Goal: Task Accomplishment & Management: Complete application form

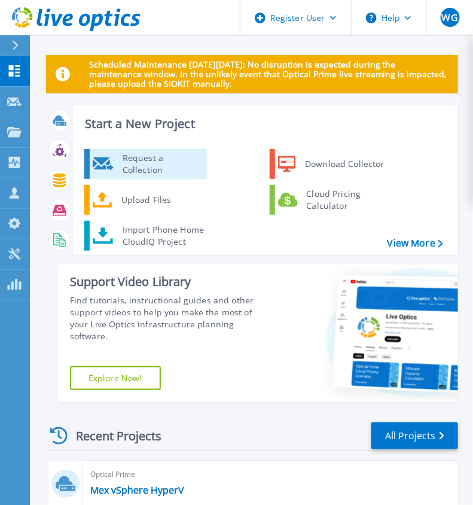
click at [145, 163] on div "Request a Collection" at bounding box center [160, 164] width 87 height 24
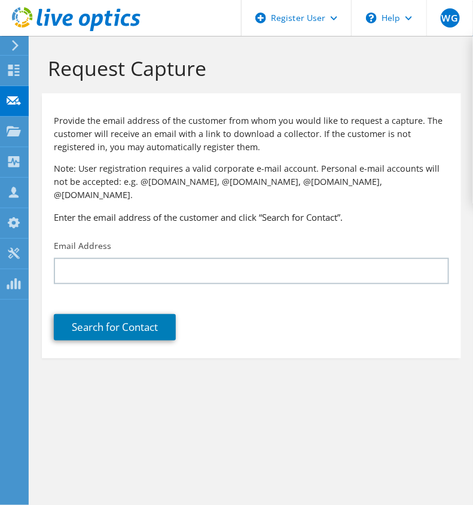
click at [262, 290] on div "Search for Contact" at bounding box center [251, 318] width 419 height 56
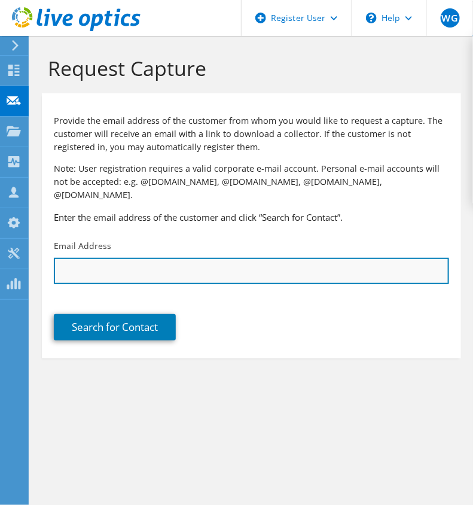
click at [221, 260] on input "text" at bounding box center [251, 271] width 395 height 26
paste input "Apple Corer Tool"
type input "Apple Corer Tool"
click at [273, 259] on input "text" at bounding box center [251, 271] width 395 height 26
paste input "[PERSON_NAME][EMAIL_ADDRESS][PERSON_NAME][DOMAIN_NAME]"
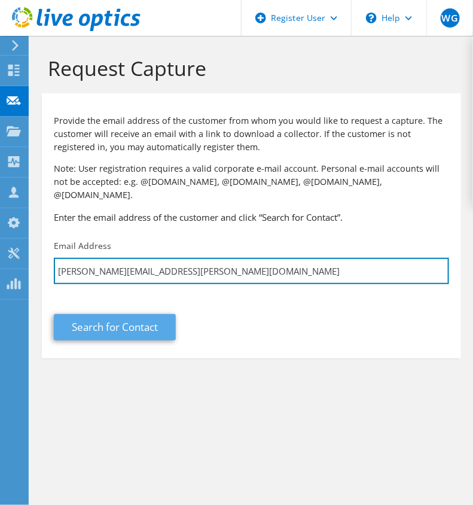
type input "[PERSON_NAME][EMAIL_ADDRESS][PERSON_NAME][DOMAIN_NAME]"
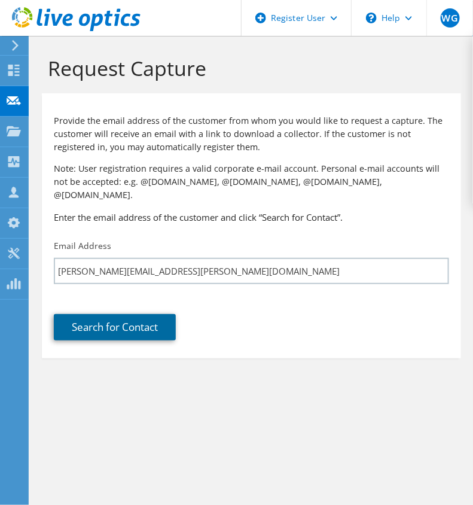
click at [100, 314] on link "Search for Contact" at bounding box center [115, 327] width 122 height 26
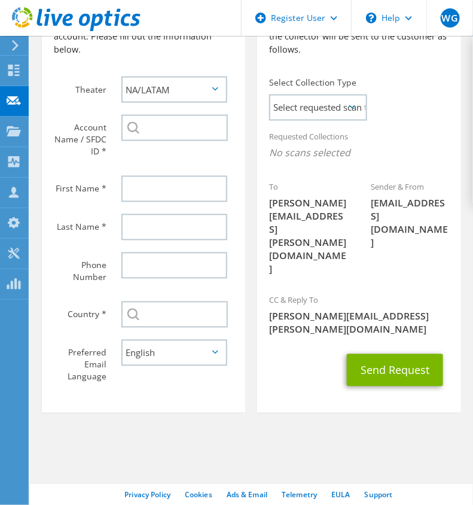
scroll to position [42, 0]
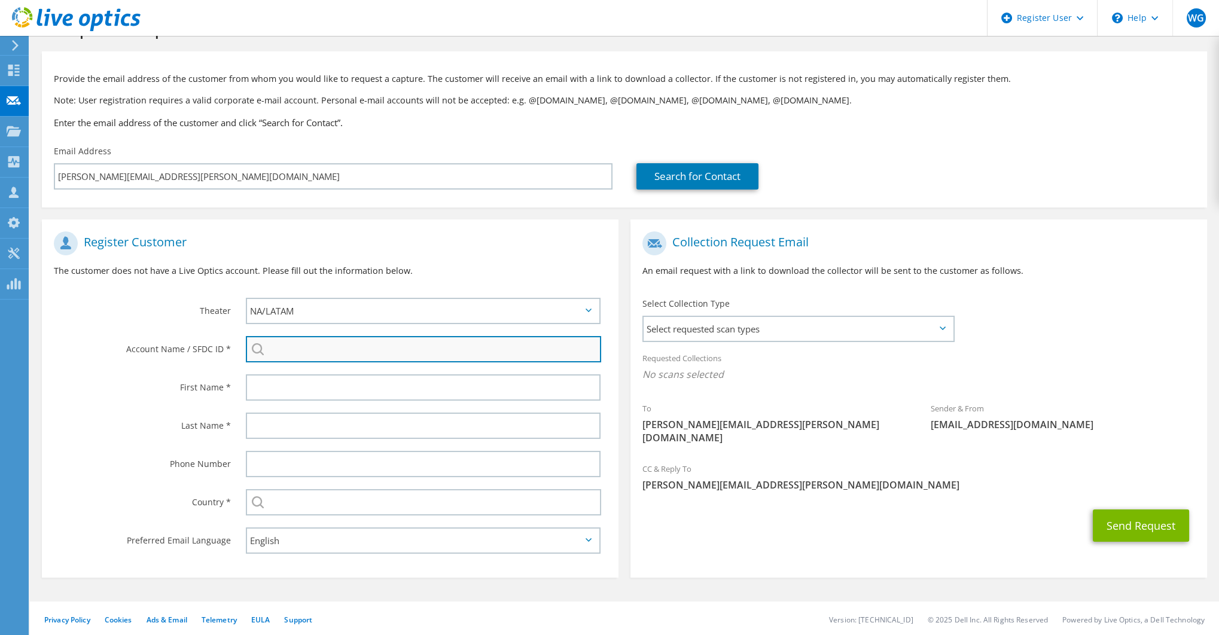
click at [359, 351] on input "search" at bounding box center [423, 349] width 355 height 26
click at [472, 426] on span "[PERSON_NAME][EMAIL_ADDRESS][PERSON_NAME][DOMAIN_NAME]" at bounding box center [774, 431] width 264 height 26
copy span "linamar"
click at [292, 353] on input "search" at bounding box center [423, 349] width 355 height 26
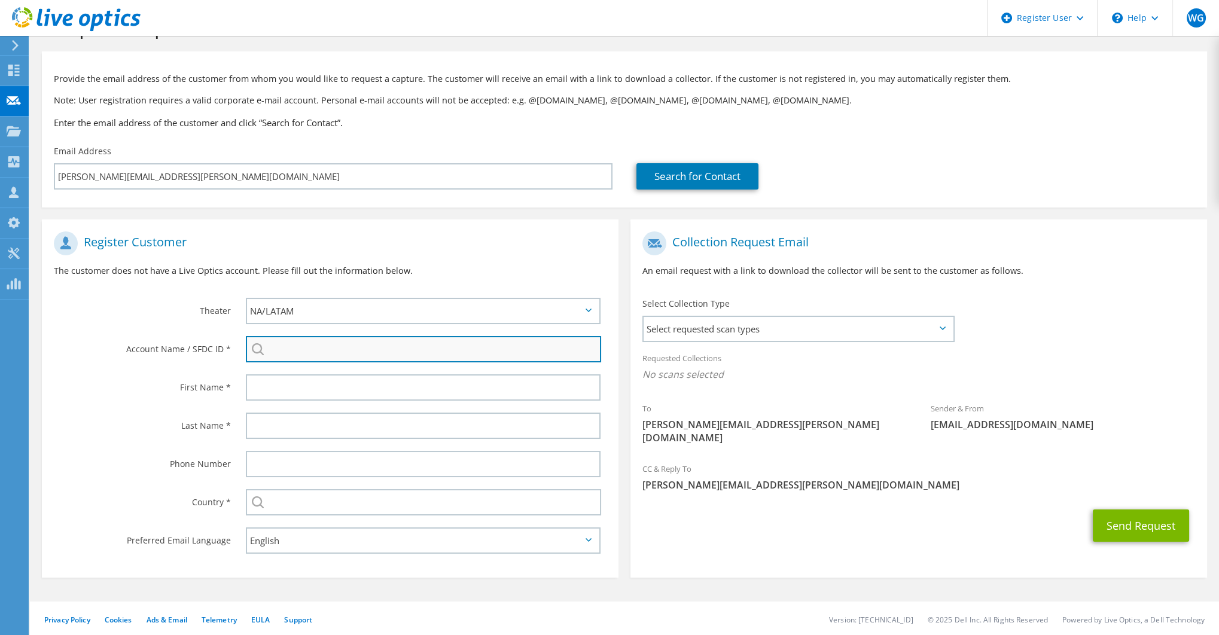
paste input "linamar"
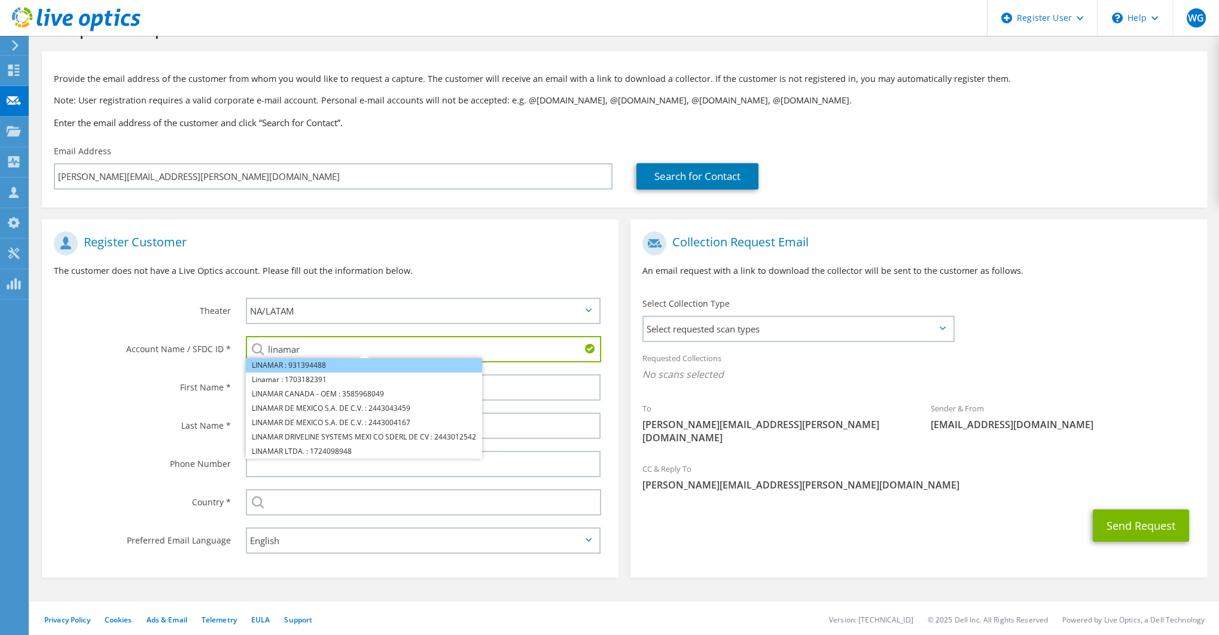
click at [316, 366] on li "LINAMAR : 931394488" at bounding box center [364, 365] width 236 height 14
type input "LINAMAR : 931394488"
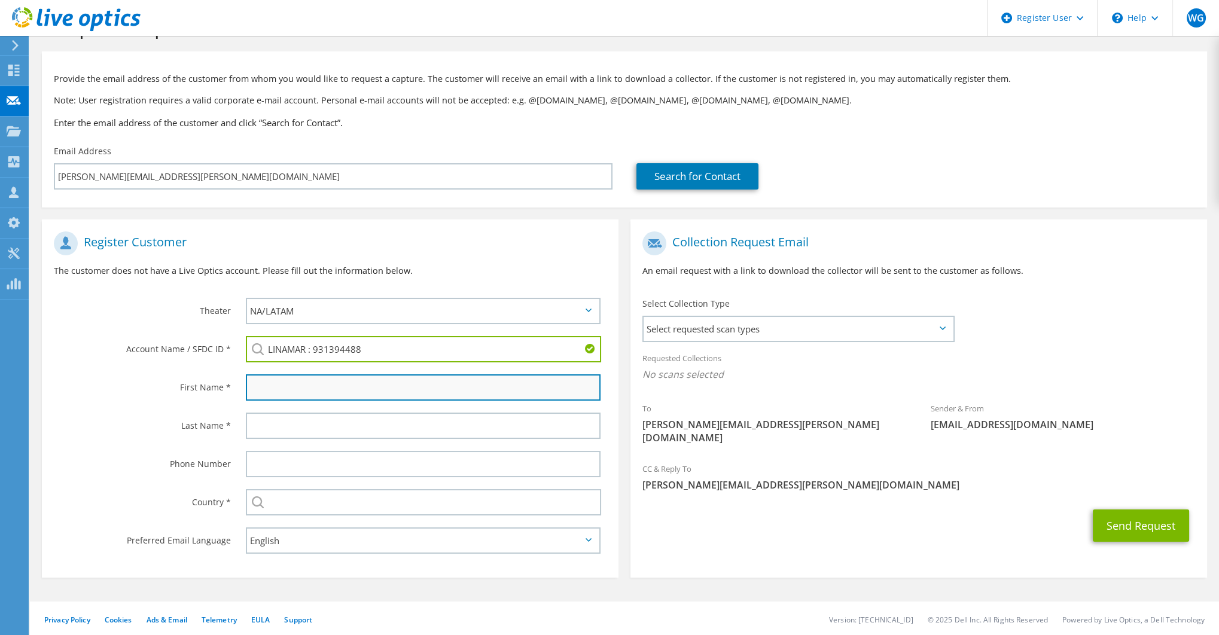
click at [306, 383] on input "text" at bounding box center [423, 387] width 355 height 26
type input "[PERSON_NAME]"
type input "Gairy"
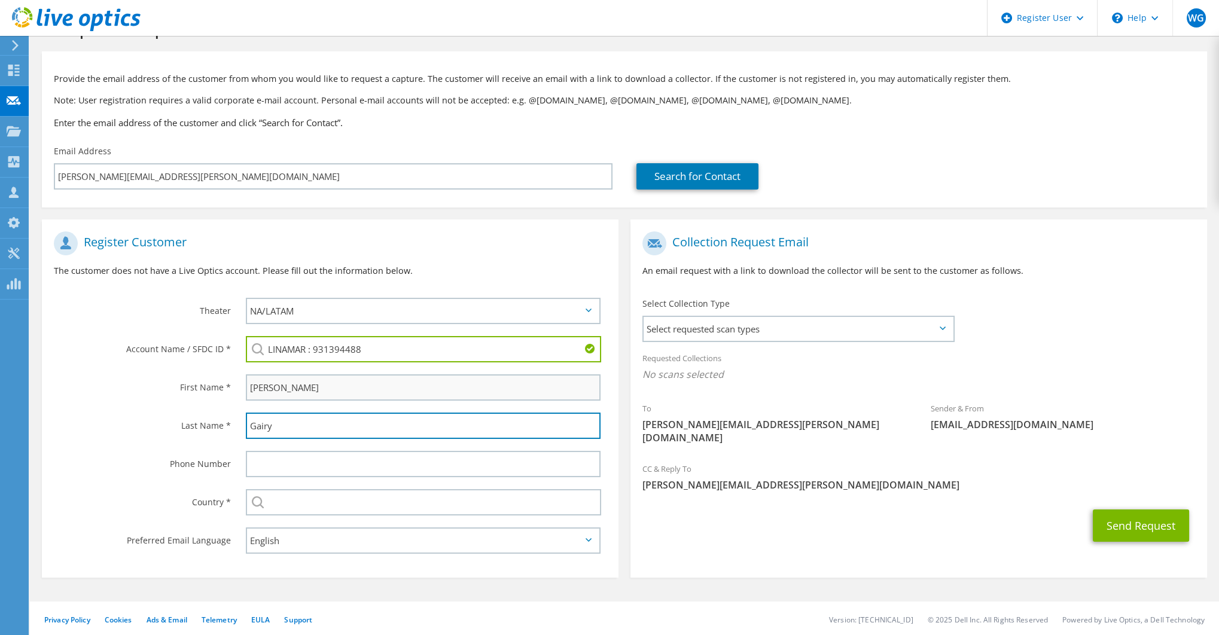
type input "6474615380"
type input "[GEOGRAPHIC_DATA]"
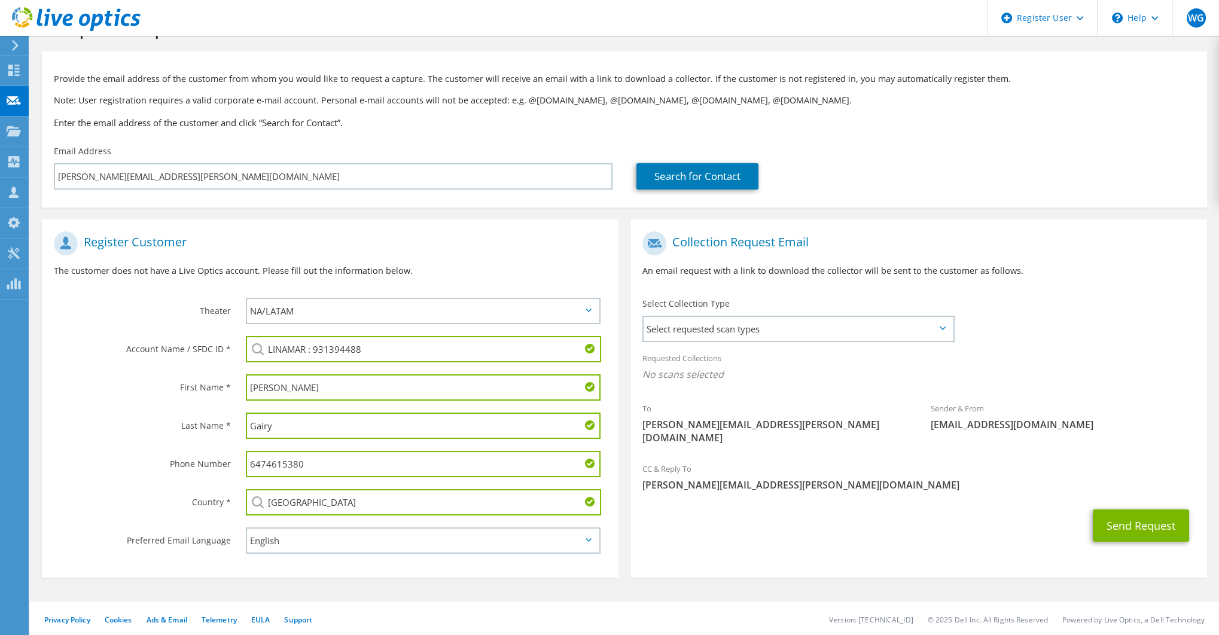
drag, startPoint x: 313, startPoint y: 387, endPoint x: 256, endPoint y: 387, distance: 56.8
click at [256, 387] on input "[PERSON_NAME]" at bounding box center [423, 387] width 355 height 26
click at [271, 387] on input "[PERSON_NAME]" at bounding box center [423, 387] width 355 height 26
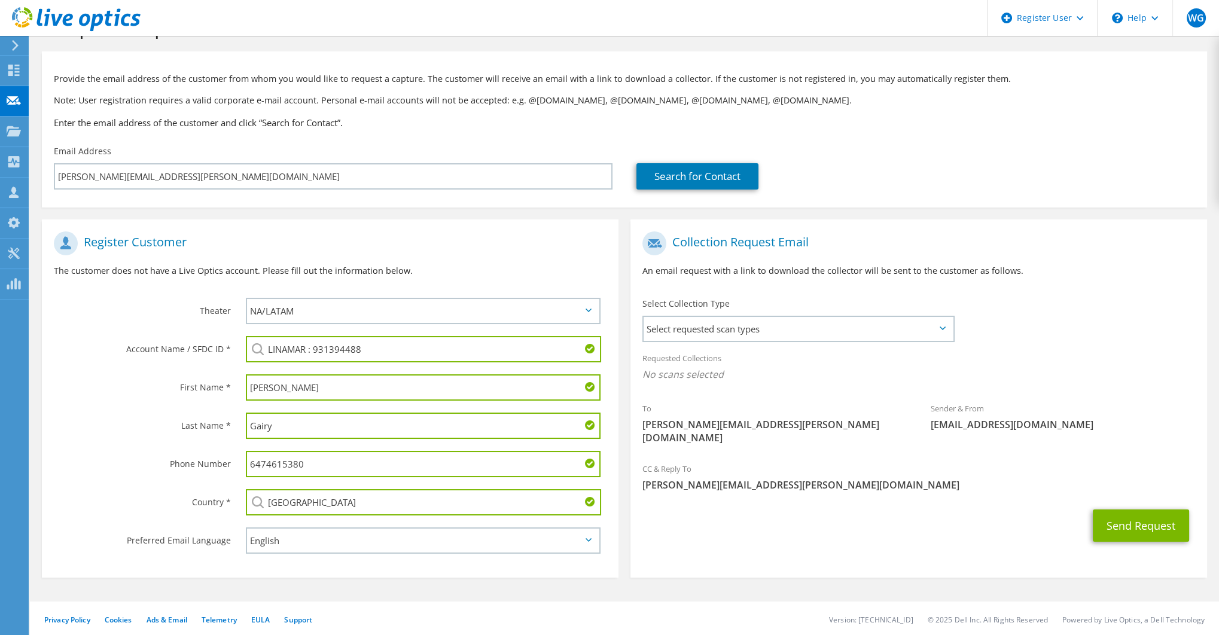
paste input "linamar"
drag, startPoint x: 288, startPoint y: 387, endPoint x: 248, endPoint y: 386, distance: 40.7
click at [248, 386] on input "linamar" at bounding box center [423, 387] width 355 height 26
type input "[PERSON_NAME]"
type input "Hall"
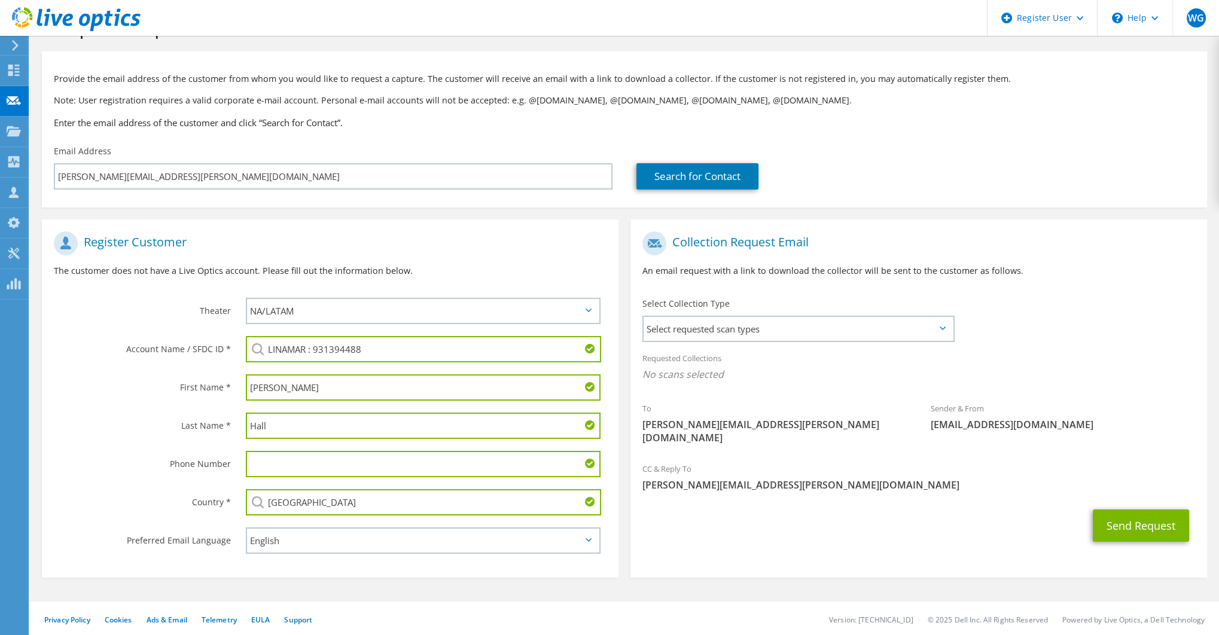
click at [472, 504] on div "Send Request" at bounding box center [918, 525] width 576 height 44
click at [219, 460] on label "Phone Number" at bounding box center [142, 460] width 177 height 19
click at [472, 328] on span "Select requested scan types" at bounding box center [797, 329] width 309 height 24
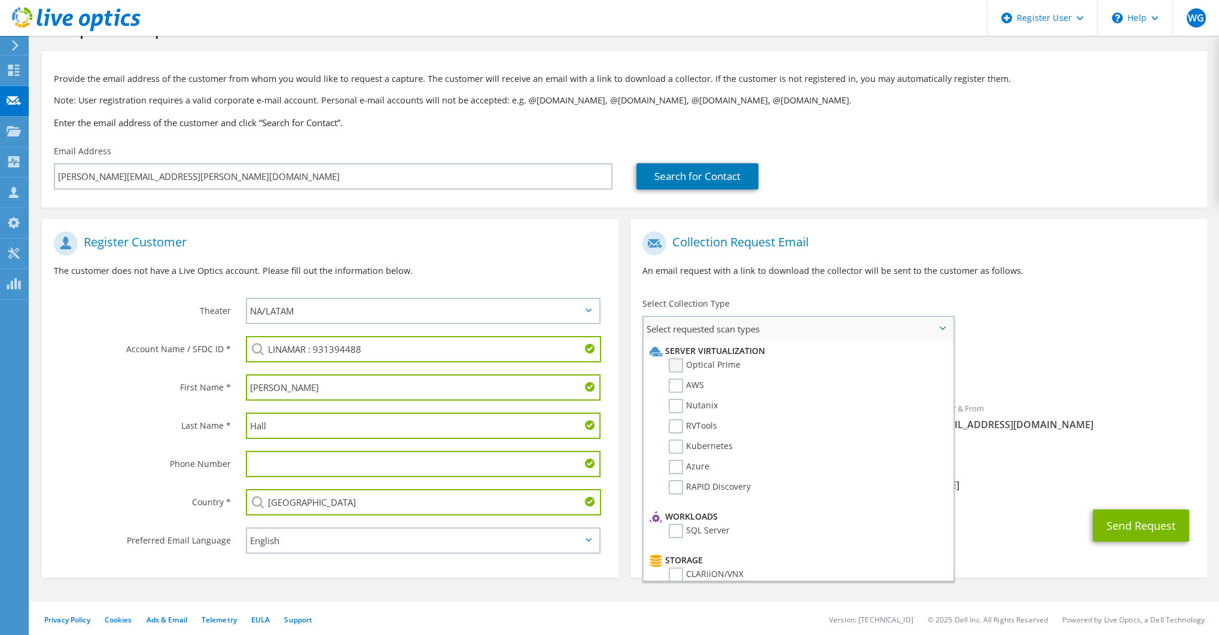
click at [472, 363] on label "Optical Prime" at bounding box center [704, 365] width 72 height 14
click at [0, 0] on input "Optical Prime" at bounding box center [0, 0] width 0 height 0
click at [472, 380] on span "Optical Prime" at bounding box center [918, 378] width 552 height 20
